Goal: Information Seeking & Learning: Check status

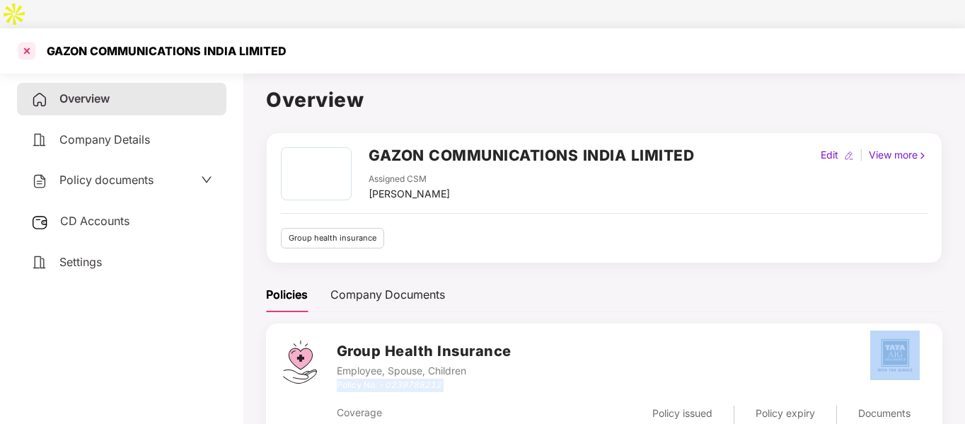
click at [25, 40] on div at bounding box center [27, 51] width 23 height 23
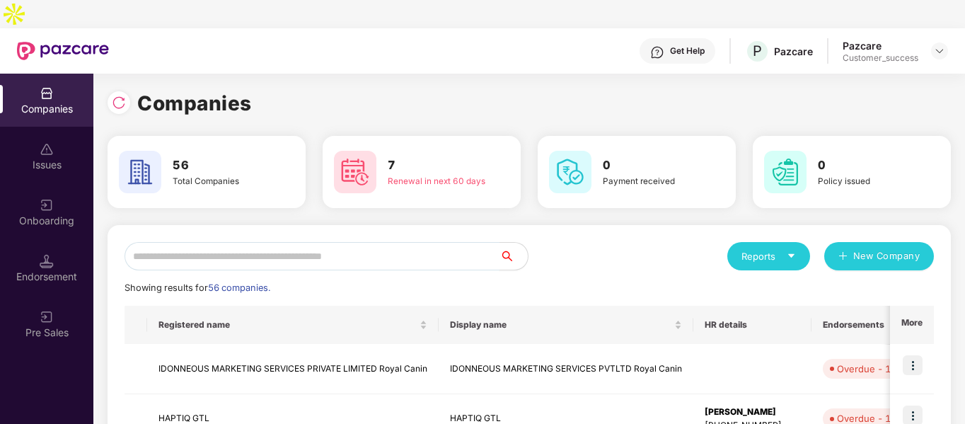
click at [198, 242] on input "text" at bounding box center [312, 256] width 375 height 28
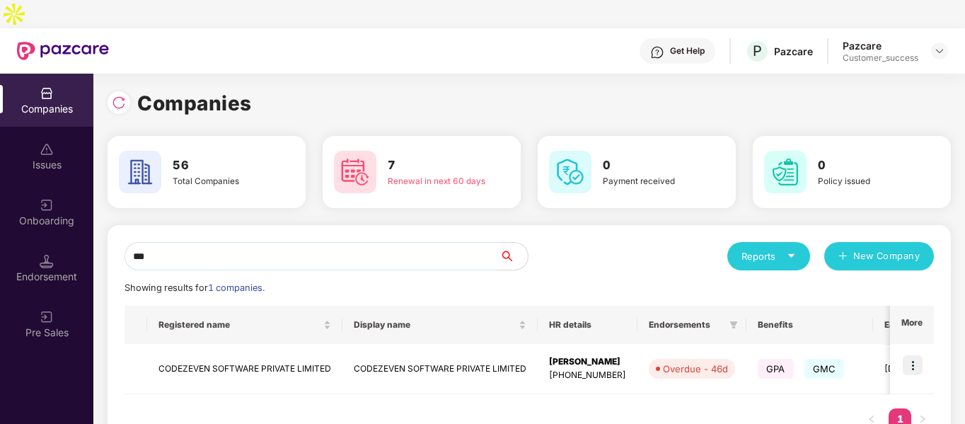
type input "****"
click at [198, 344] on td "CODEZEVEN SOFTWARE PRIVATE LIMITED" at bounding box center [244, 369] width 195 height 50
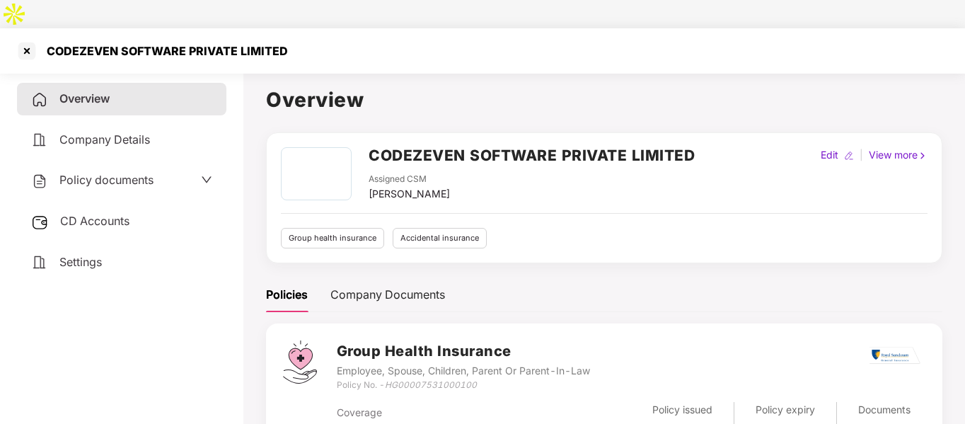
click at [137, 173] on span "Policy documents" at bounding box center [106, 180] width 94 height 14
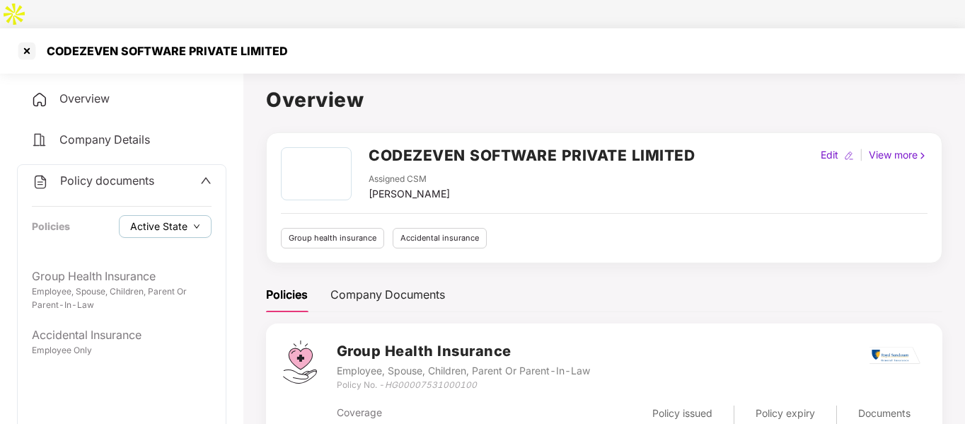
click at [143, 219] on span "Active State" at bounding box center [158, 227] width 57 height 16
click at [143, 247] on span "Archived State" at bounding box center [176, 246] width 81 height 16
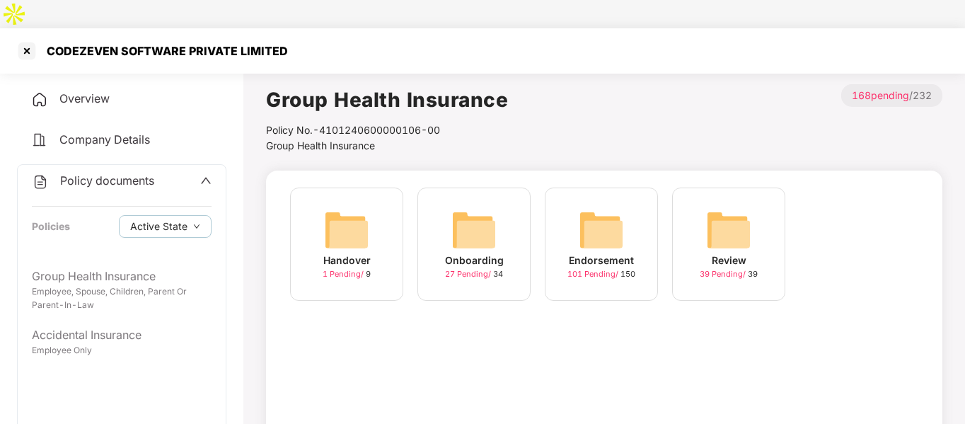
click at [309, 367] on div "Handover 1 Pending / 9 Onboarding 27 Pending / 34 Endorsement 101 Pending / 150…" at bounding box center [604, 365] width 677 height 389
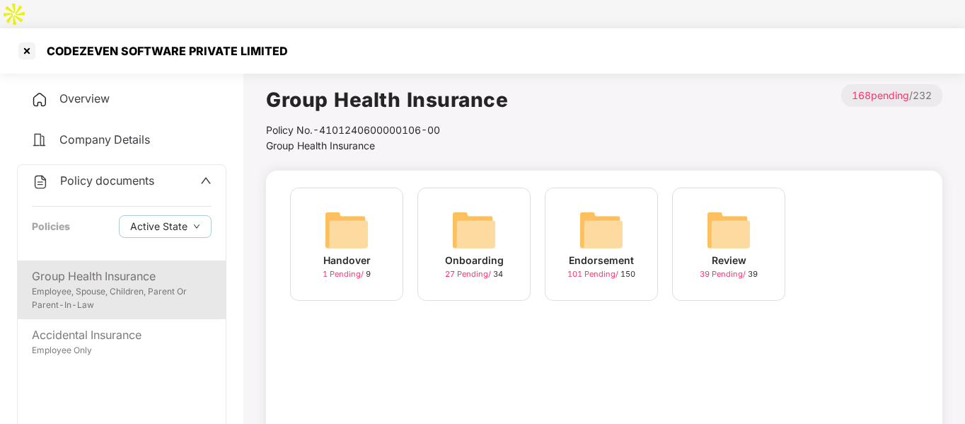
click at [110, 268] on div "Group Health Insurance" at bounding box center [122, 277] width 180 height 18
click at [609, 207] on img at bounding box center [601, 229] width 45 height 45
click at [147, 219] on span "Active State" at bounding box center [158, 227] width 57 height 16
click at [148, 245] on span "Archived State" at bounding box center [176, 246] width 81 height 16
click at [258, 315] on main "Group Health Insurance Policy No.- HG00007531000100 Group Health Insurance > 43…" at bounding box center [604, 322] width 722 height 510
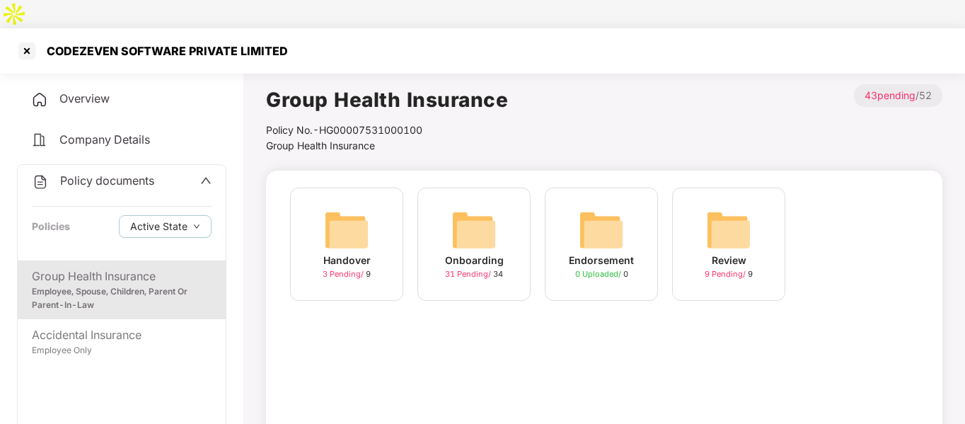
click at [151, 285] on div "Employee, Spouse, Children, Parent Or Parent-In-Law" at bounding box center [122, 298] width 180 height 27
click at [178, 219] on span "Active State" at bounding box center [158, 227] width 57 height 16
click at [168, 222] on span "Active State" at bounding box center [170, 226] width 69 height 16
click at [214, 212] on div "Active State Archived State" at bounding box center [167, 237] width 99 height 50
click at [229, 200] on aside "Overview Company Details Policy documents Policies Active State Group Health In…" at bounding box center [121, 259] width 243 height 385
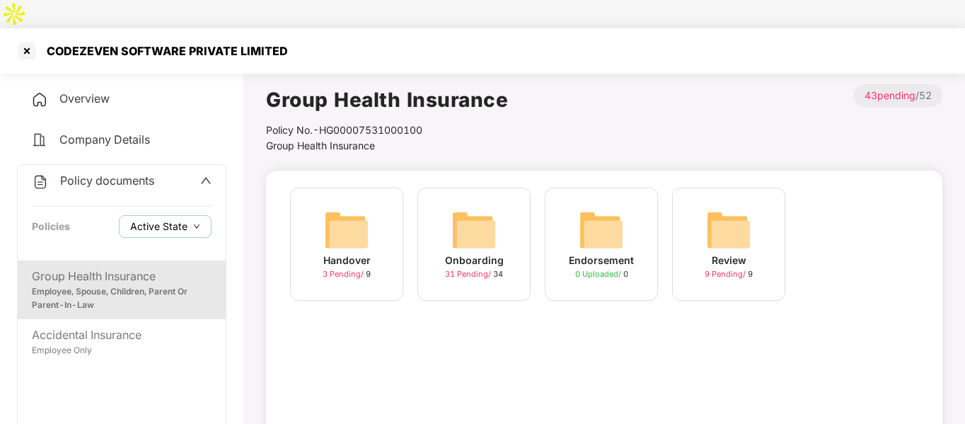
click at [148, 215] on button "Active State" at bounding box center [165, 226] width 93 height 23
click at [132, 239] on label "Archived State" at bounding box center [168, 246] width 98 height 20
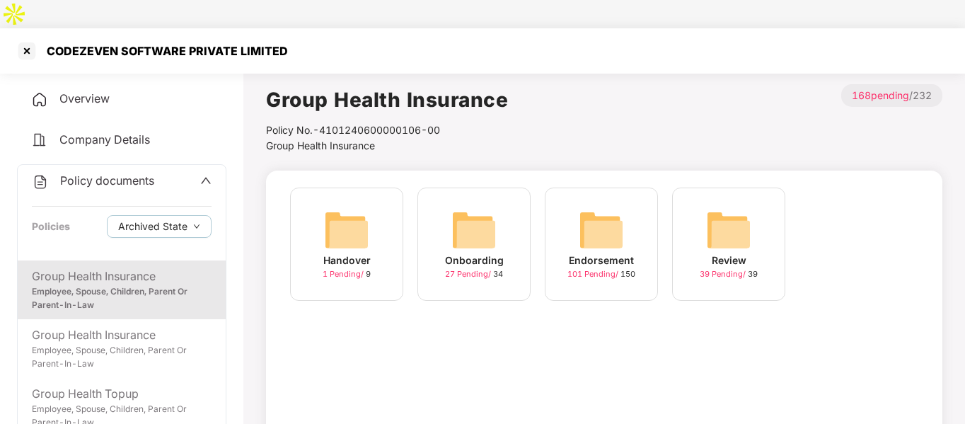
click at [282, 298] on div "Handover 1 Pending / 9 Onboarding 27 Pending / 34 Endorsement 101 Pending / 150…" at bounding box center [604, 365] width 677 height 389
click at [612, 210] on img at bounding box center [601, 229] width 45 height 45
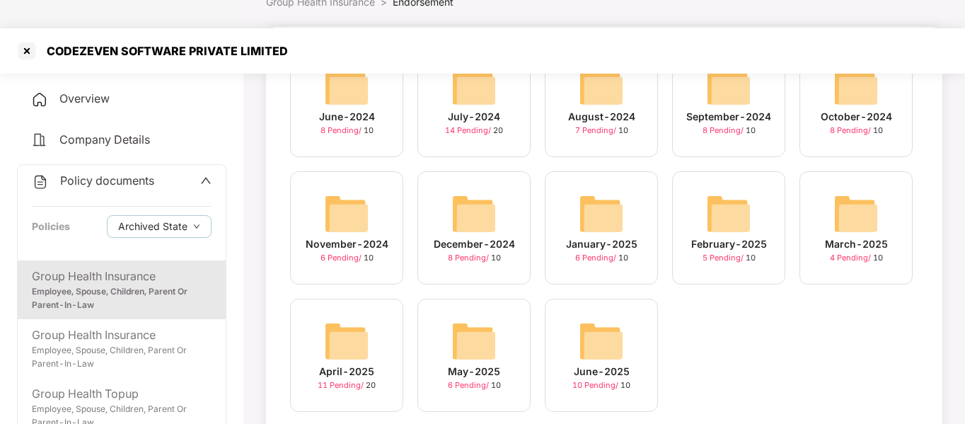
scroll to position [151, 0]
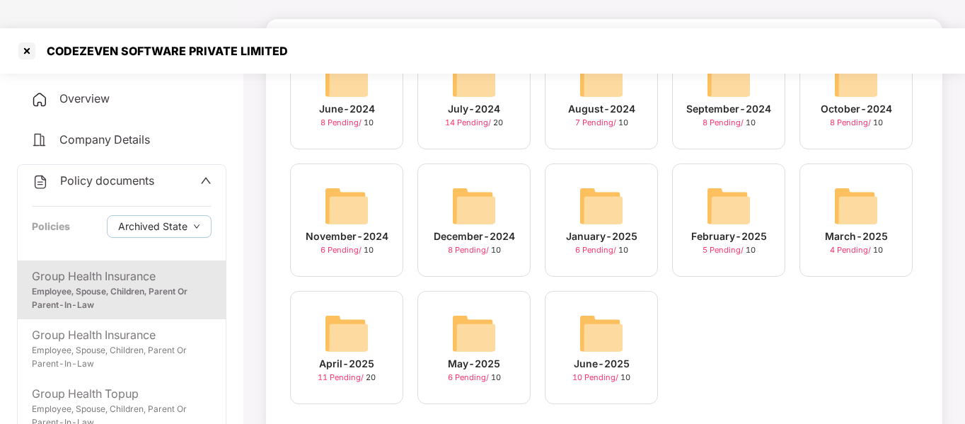
click at [598, 311] on img at bounding box center [601, 333] width 45 height 45
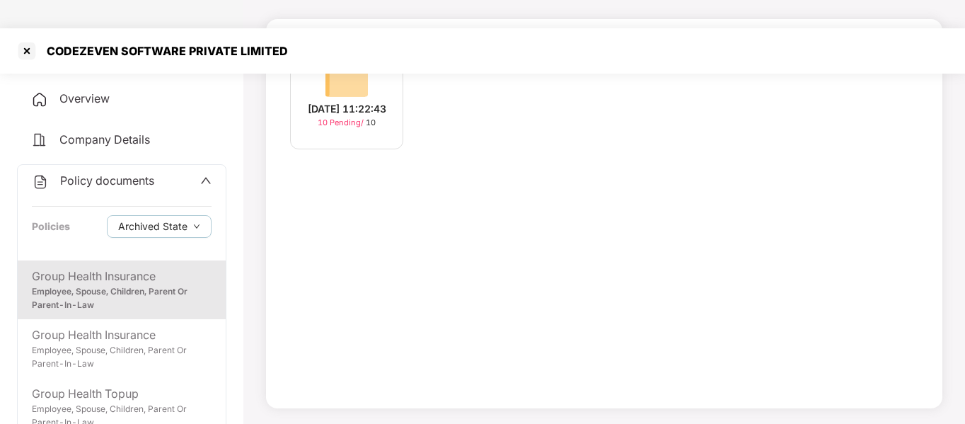
scroll to position [125, 0]
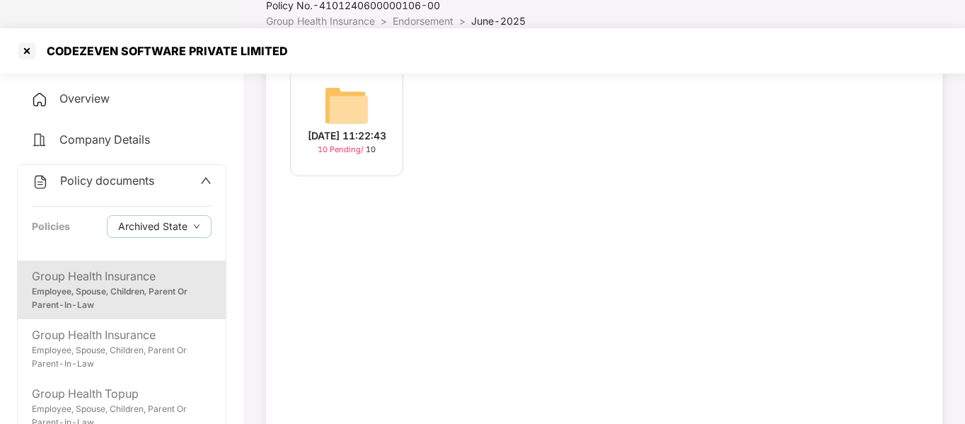
click at [344, 128] on div "[DATE] 11:22:43" at bounding box center [347, 136] width 79 height 16
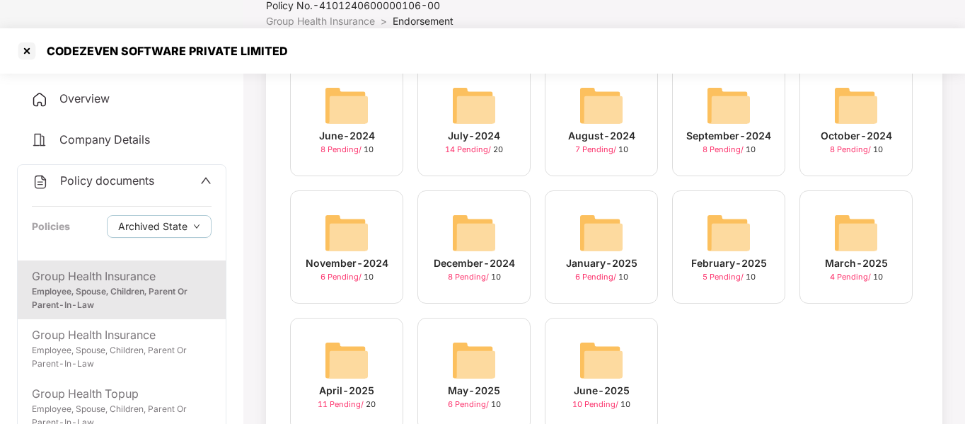
scroll to position [151, 0]
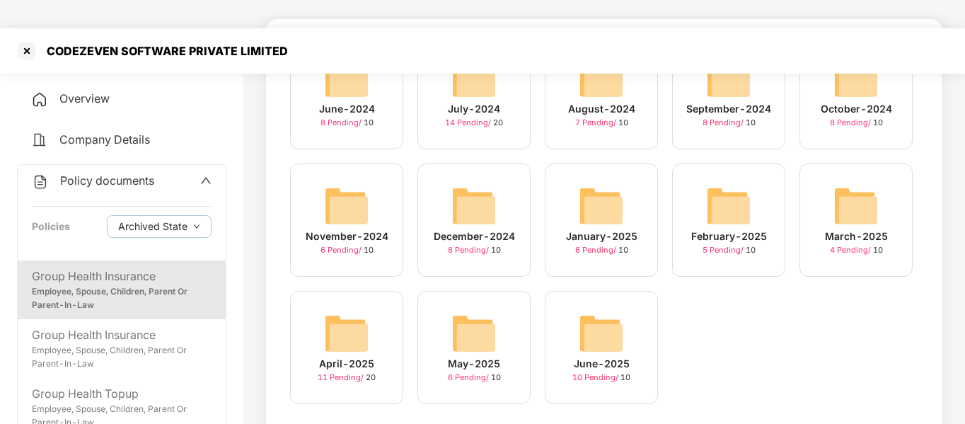
click at [479, 323] on img at bounding box center [474, 333] width 45 height 45
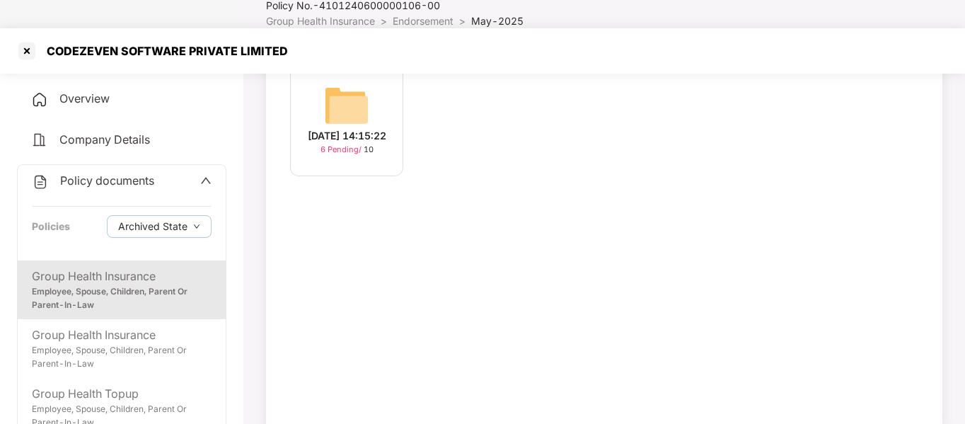
click at [346, 128] on div "[DATE] 14:15:22" at bounding box center [347, 136] width 79 height 16
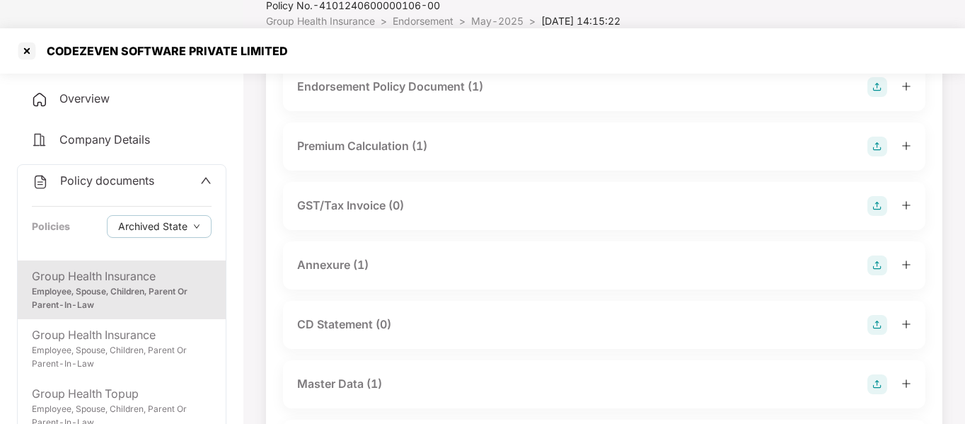
scroll to position [151, 0]
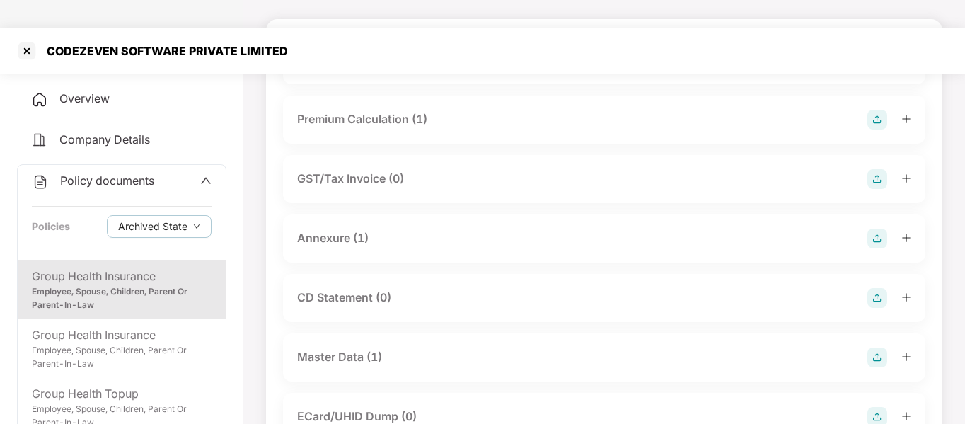
click at [341, 348] on div "Master Data (1)" at bounding box center [339, 357] width 85 height 18
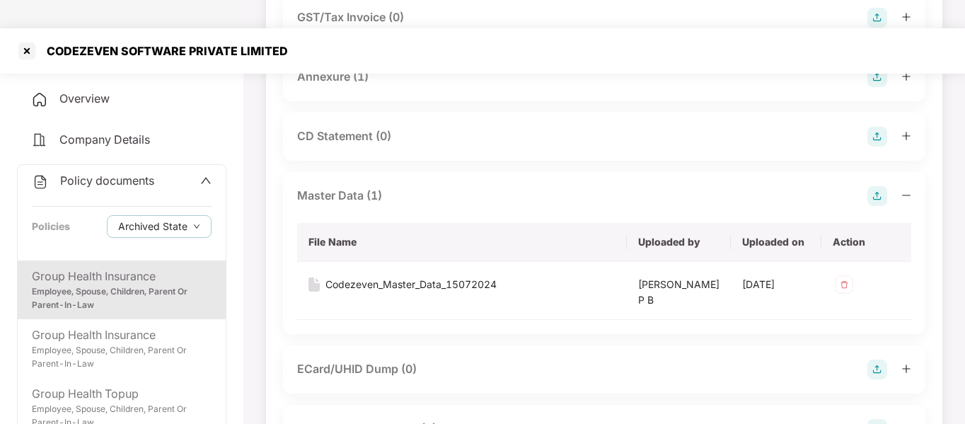
scroll to position [323, 0]
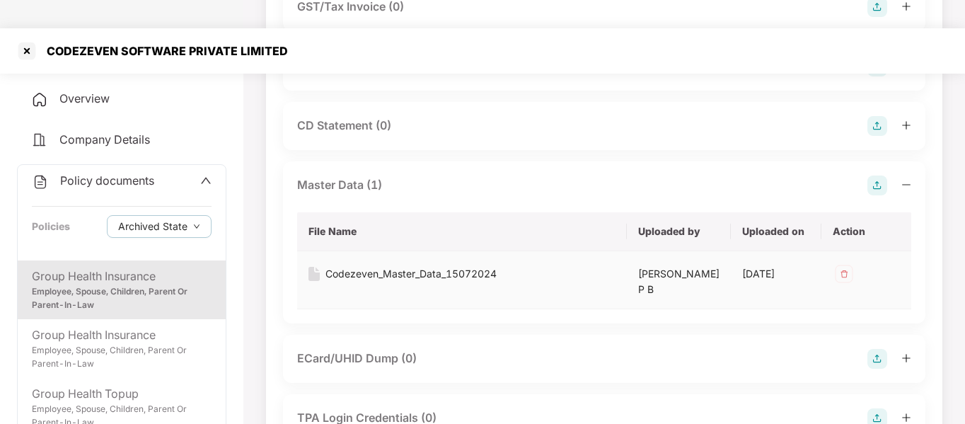
click at [365, 266] on div "Codezeven_Master_Data_15072024" at bounding box center [411, 274] width 171 height 16
click at [31, 40] on div at bounding box center [27, 51] width 23 height 23
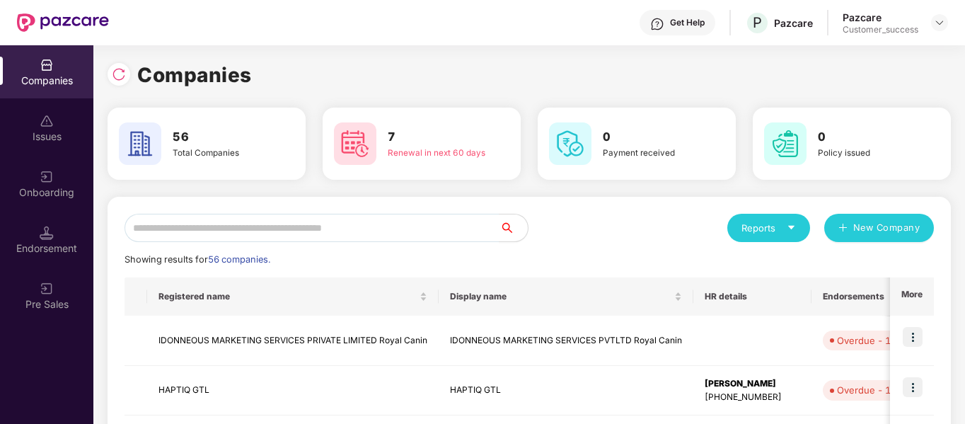
scroll to position [0, 0]
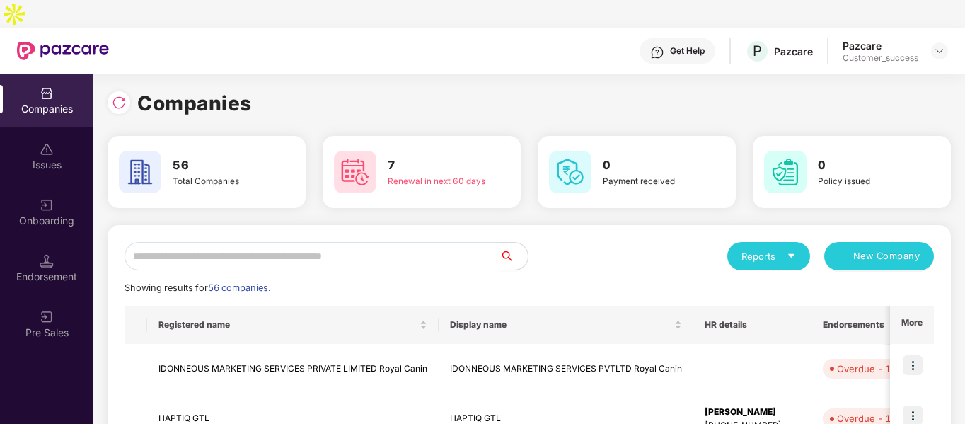
click at [285, 242] on input "text" at bounding box center [312, 256] width 375 height 28
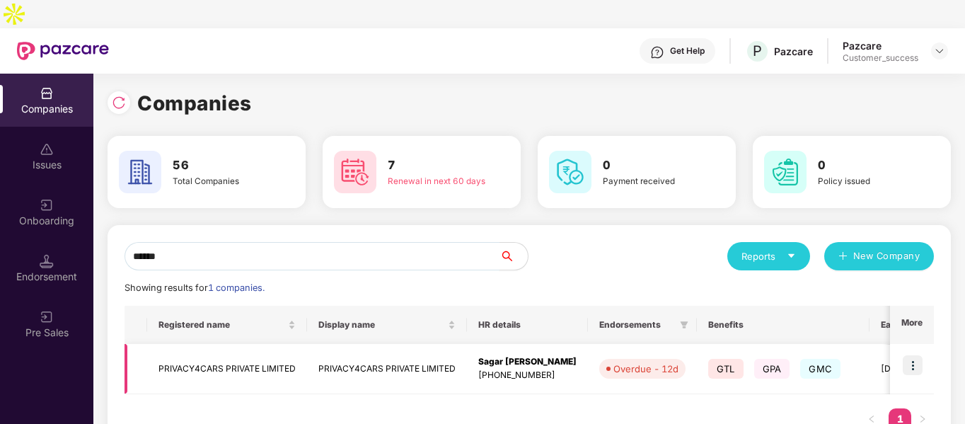
type input "******"
drag, startPoint x: 670, startPoint y: 338, endPoint x: 916, endPoint y: 344, distance: 246.4
click at [916, 355] on img at bounding box center [913, 365] width 20 height 20
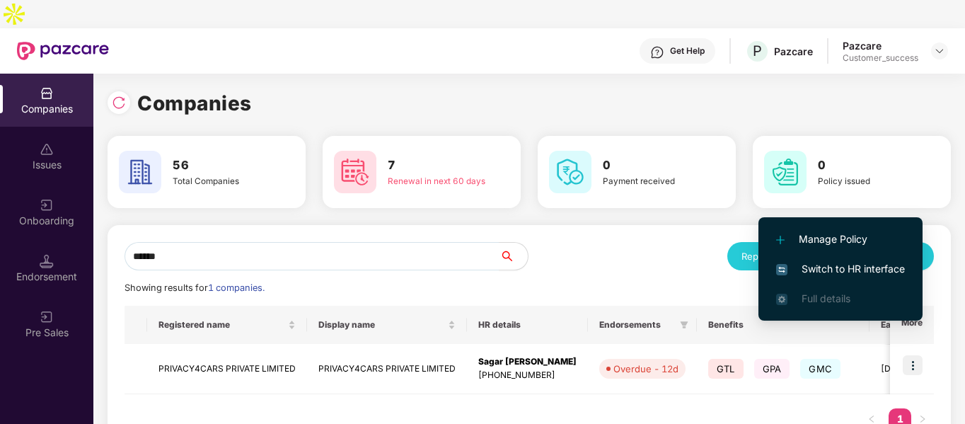
click at [805, 270] on span "Switch to HR interface" at bounding box center [840, 269] width 129 height 16
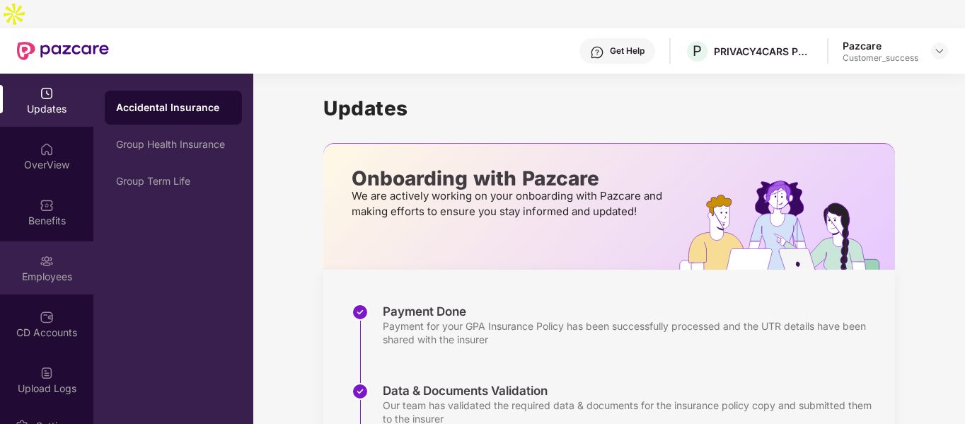
click at [37, 241] on div "Employees" at bounding box center [46, 267] width 93 height 53
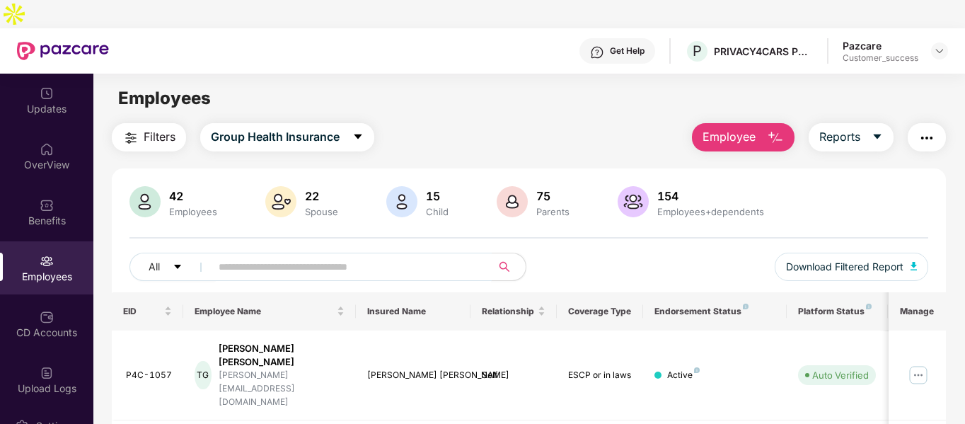
click at [295, 256] on input "text" at bounding box center [346, 266] width 254 height 21
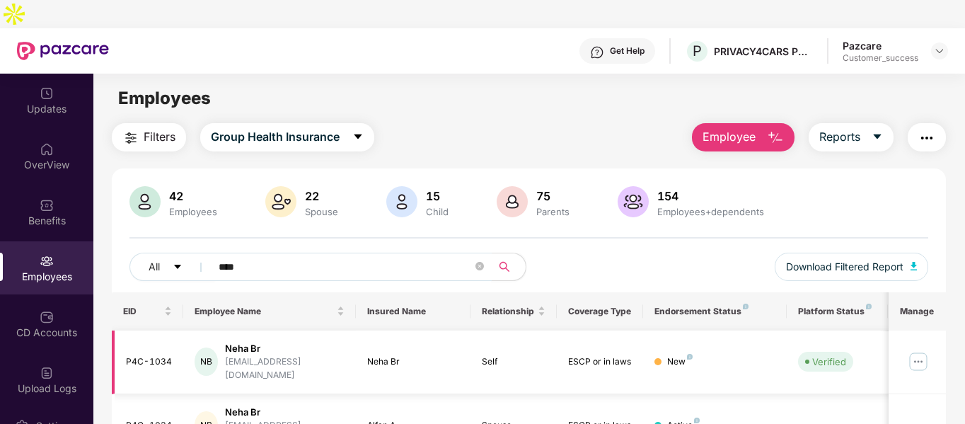
type input "****"
click at [907, 331] on td at bounding box center [917, 363] width 57 height 64
click at [922, 350] on img at bounding box center [918, 361] width 23 height 23
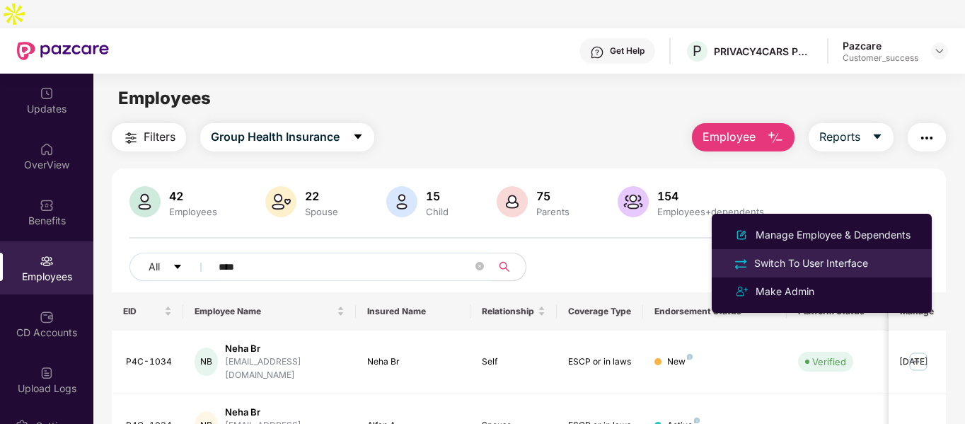
click at [809, 253] on li "Switch To User Interface" at bounding box center [822, 263] width 220 height 28
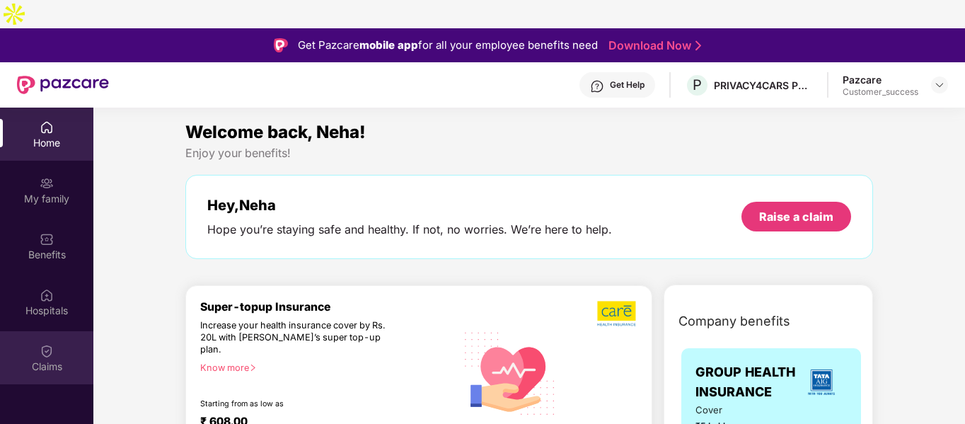
click at [35, 331] on div "Claims" at bounding box center [46, 357] width 93 height 53
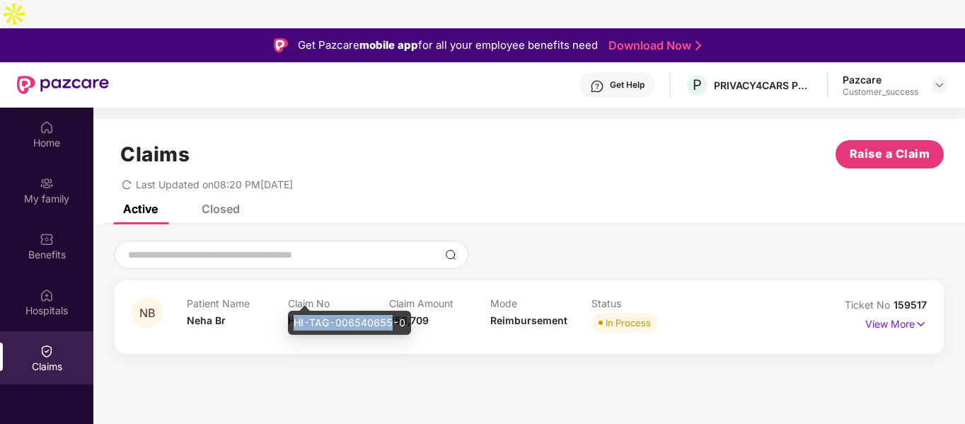
drag, startPoint x: 296, startPoint y: 321, endPoint x: 392, endPoint y: 321, distance: 96.3
click at [392, 321] on div "HI-TAG-006540655-0" at bounding box center [349, 323] width 123 height 24
copy div "HI-TAG-006540655"
